Goal: Transaction & Acquisition: Download file/media

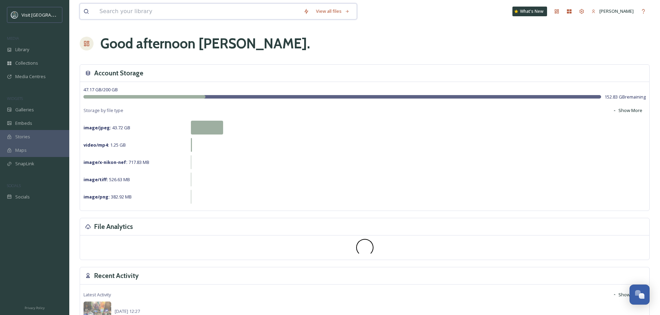
click at [157, 12] on input at bounding box center [198, 11] width 204 height 15
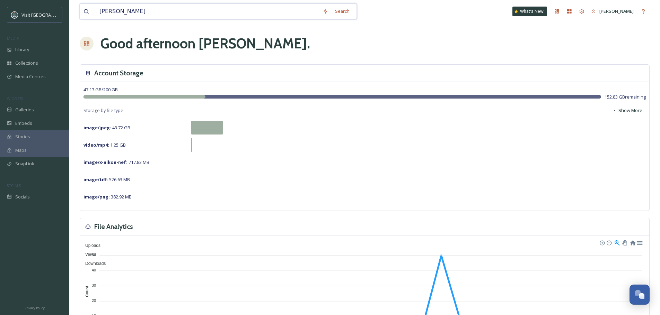
type input "joy ranch"
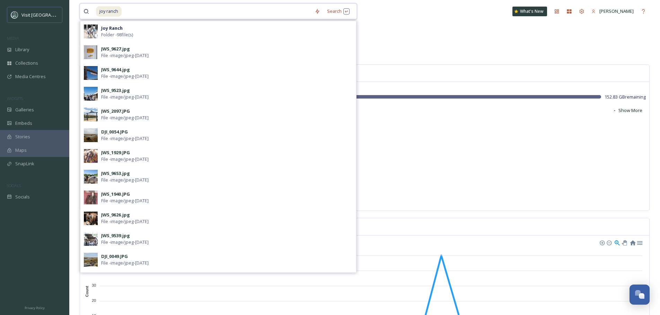
click at [242, 11] on input at bounding box center [216, 11] width 189 height 15
click at [329, 10] on div "Search Press Enter to search" at bounding box center [337, 12] width 29 height 14
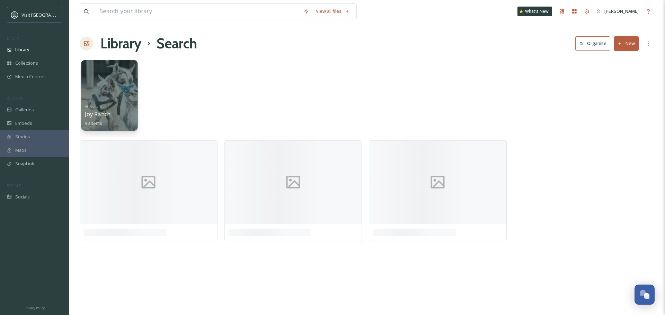
click at [119, 80] on div at bounding box center [109, 95] width 56 height 71
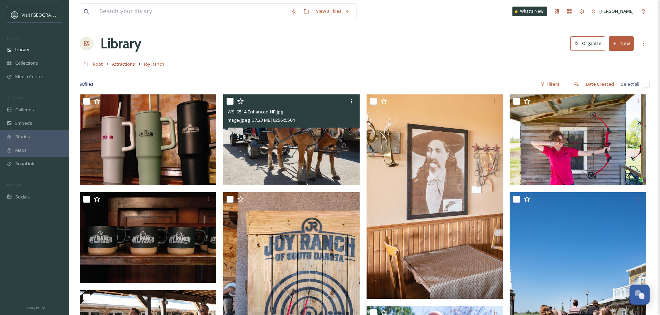
click at [272, 147] on img at bounding box center [291, 140] width 136 height 91
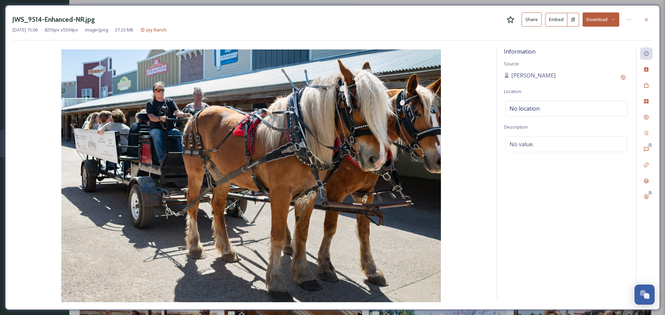
click at [613, 21] on icon at bounding box center [613, 19] width 5 height 5
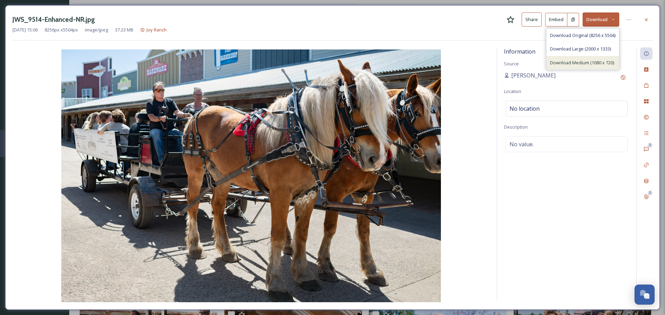
click at [577, 62] on span "Download Medium (1080 x 720)" at bounding box center [582, 63] width 64 height 7
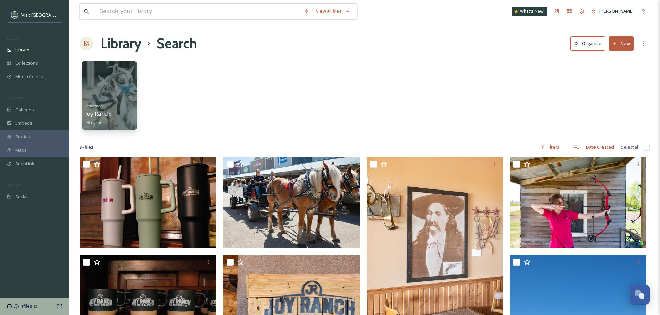
click at [143, 14] on input at bounding box center [198, 11] width 204 height 15
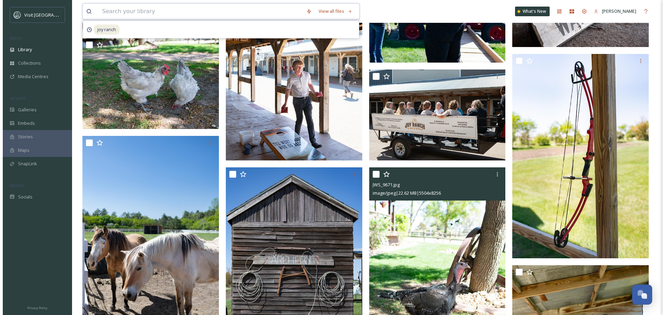
scroll to position [554, 0]
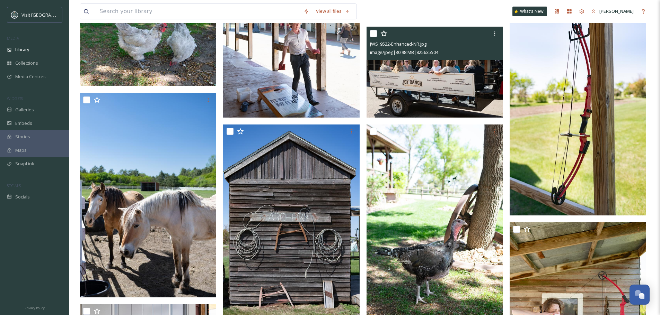
click at [440, 92] on img at bounding box center [434, 72] width 136 height 91
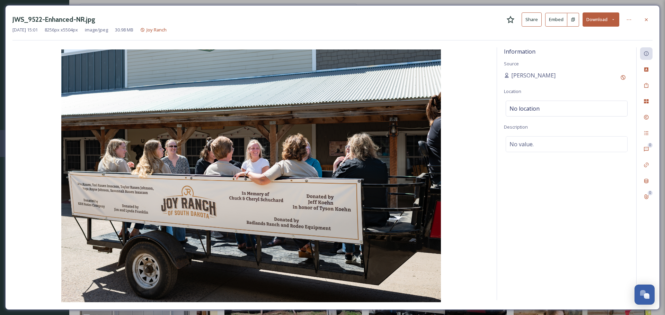
click at [598, 23] on button "Download" at bounding box center [600, 19] width 37 height 14
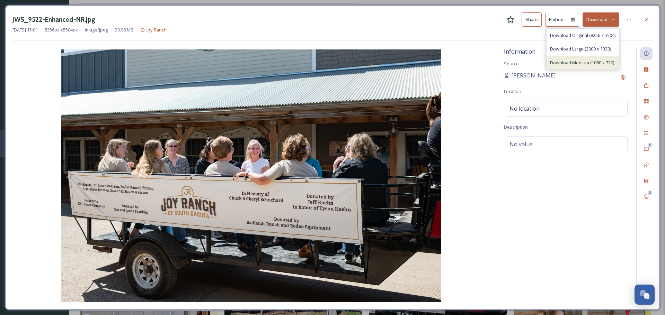
click at [581, 60] on span "Download Medium (1080 x 720)" at bounding box center [582, 63] width 64 height 7
